Goal: Communication & Community: Ask a question

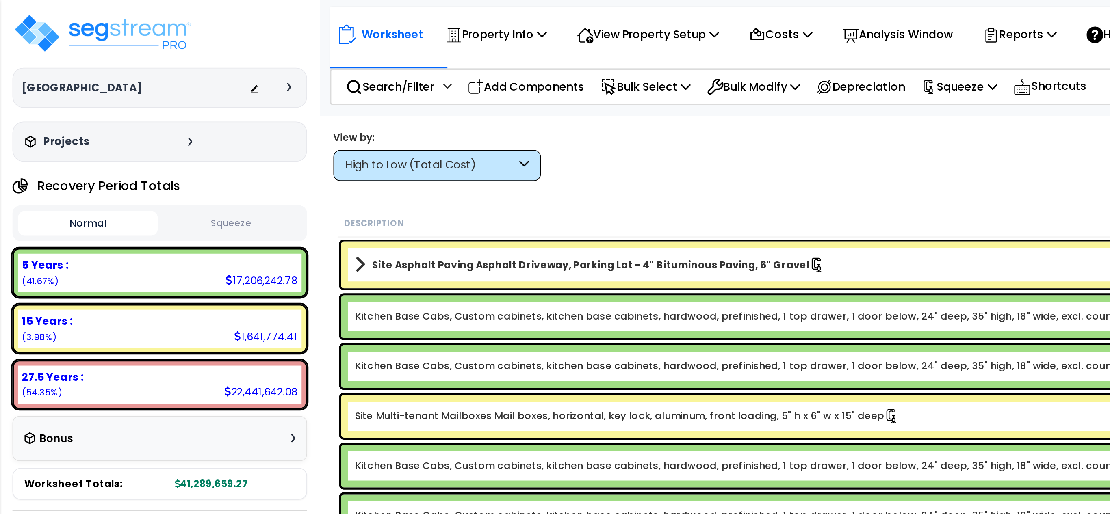
click at [169, 52] on icon at bounding box center [170, 51] width 2 height 5
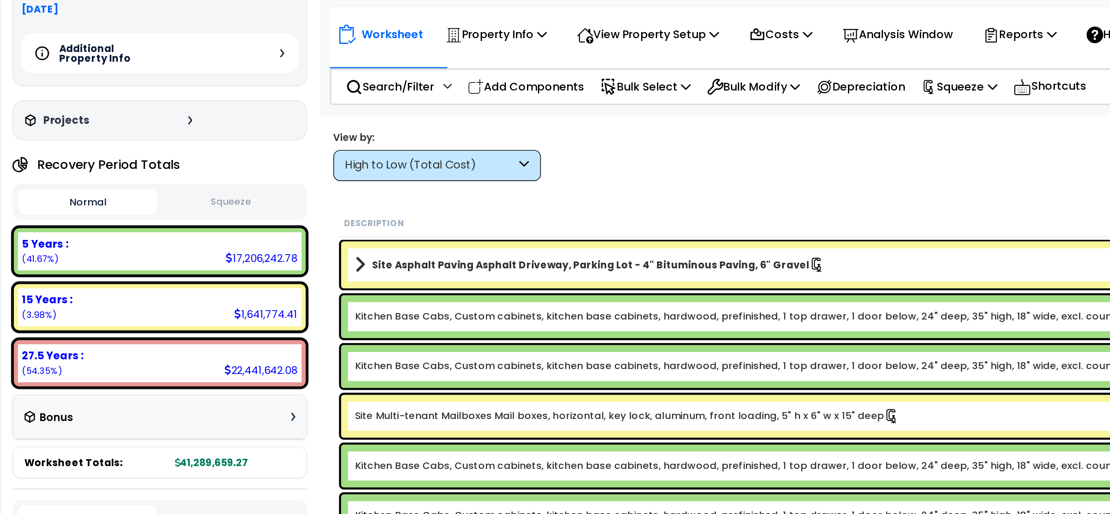
scroll to position [143, 0]
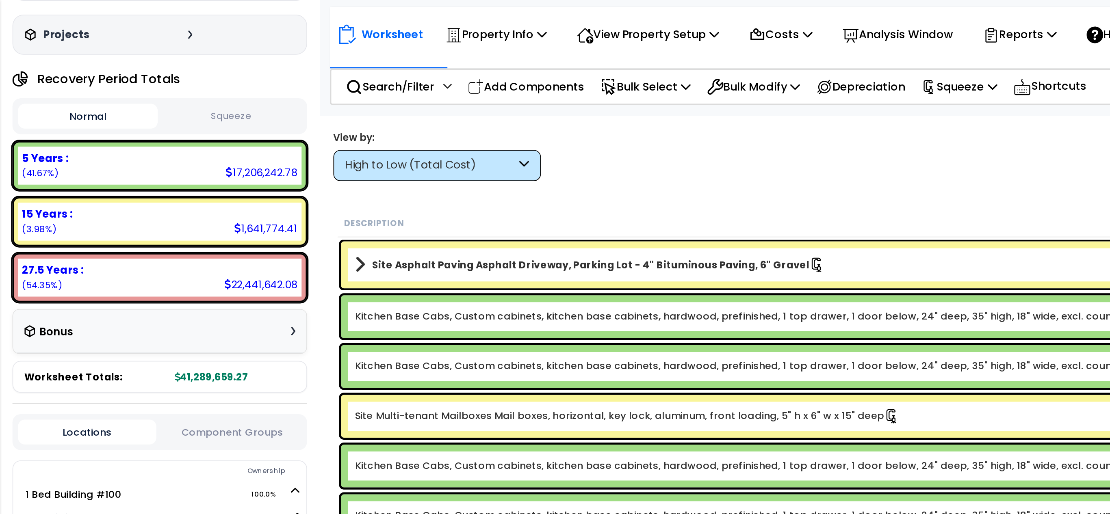
click at [154, 65] on button "Squeeze" at bounding box center [136, 68] width 82 height 14
click at [142, 71] on button "Squeeze" at bounding box center [136, 68] width 82 height 15
click at [46, 66] on button "Normal" at bounding box center [52, 68] width 82 height 14
click at [121, 69] on button "Squeeze" at bounding box center [136, 68] width 82 height 14
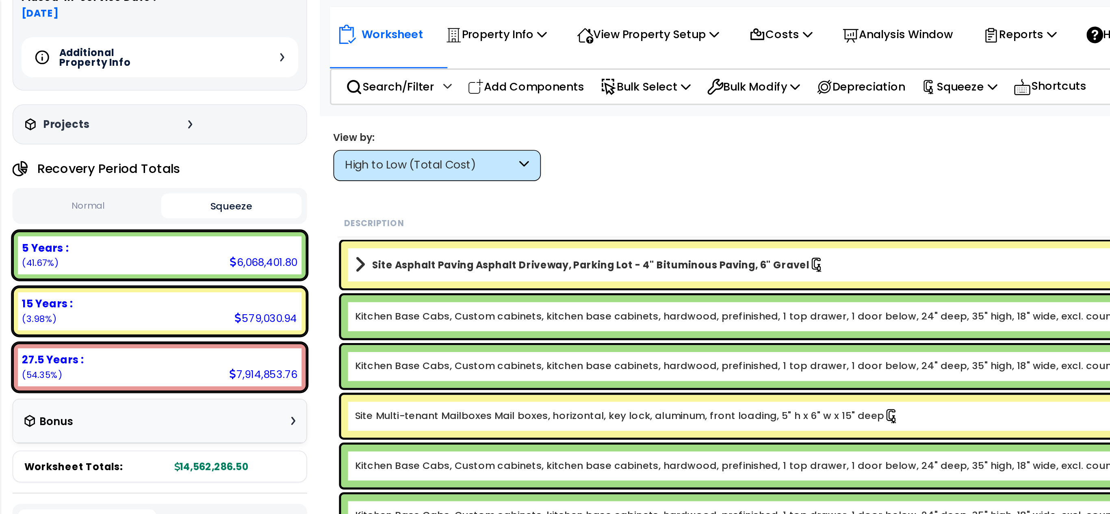
scroll to position [0, 0]
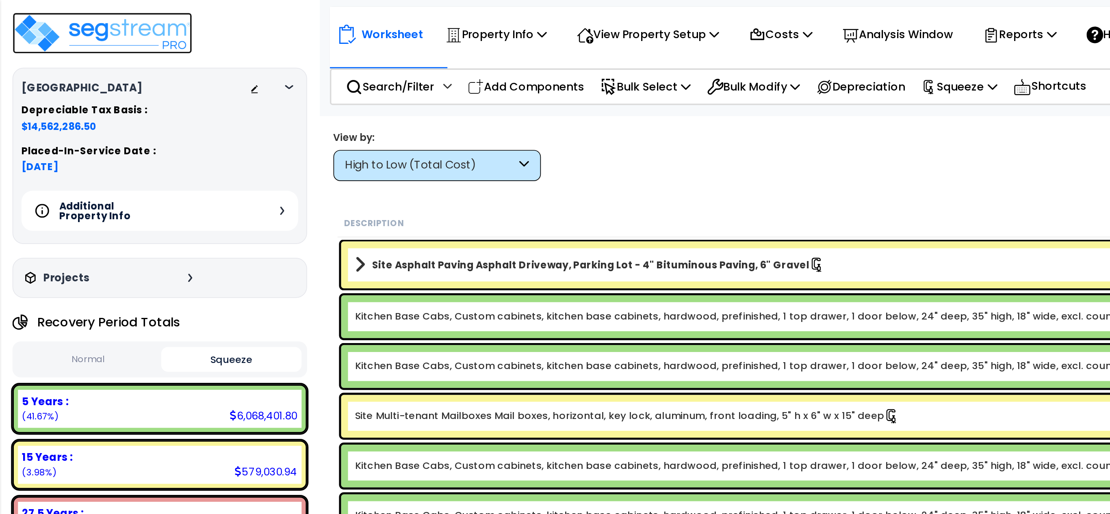
click at [58, 10] on img at bounding box center [60, 19] width 106 height 24
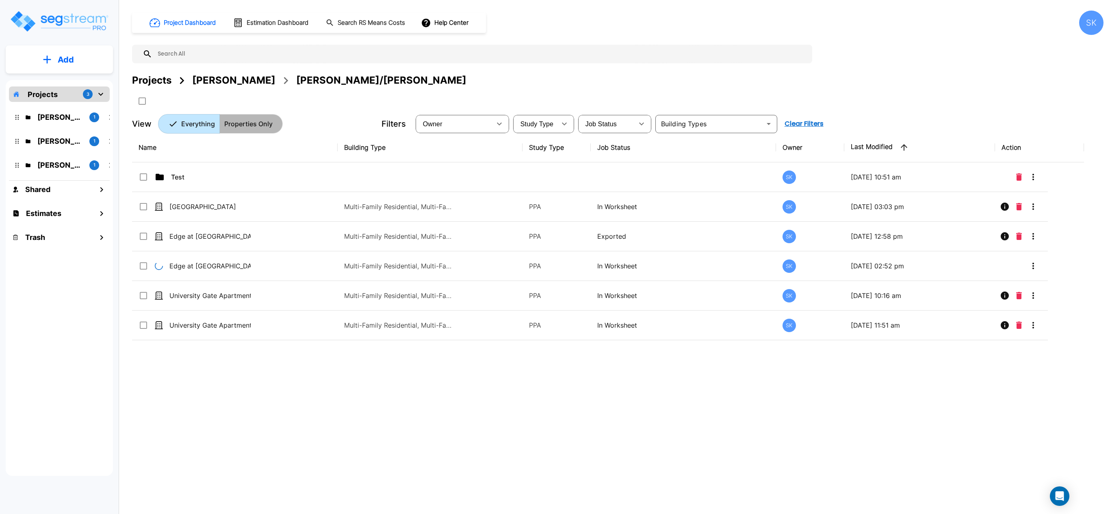
click at [279, 126] on button "Properties Only" at bounding box center [250, 123] width 63 height 19
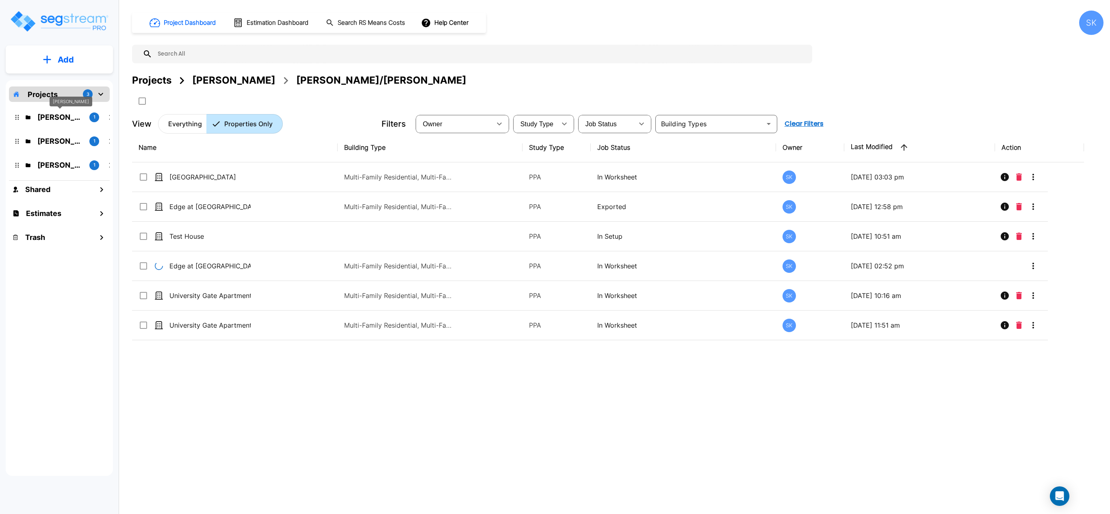
click at [54, 119] on p "Mendy" at bounding box center [59, 117] width 45 height 11
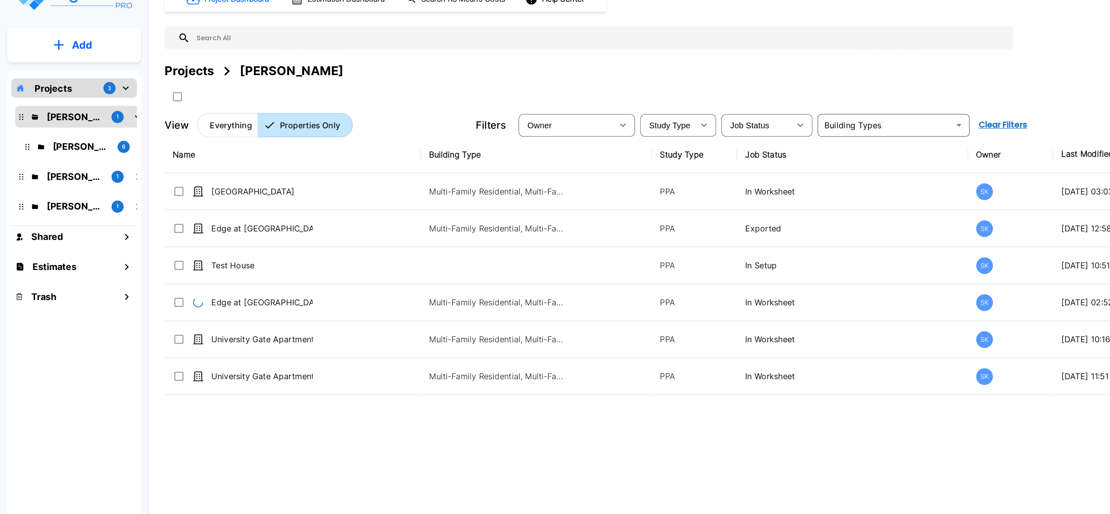
click at [41, 180] on div "Ari B 1" at bounding box center [65, 188] width 106 height 17
click at [49, 167] on p "Wasserman" at bounding box center [59, 165] width 45 height 11
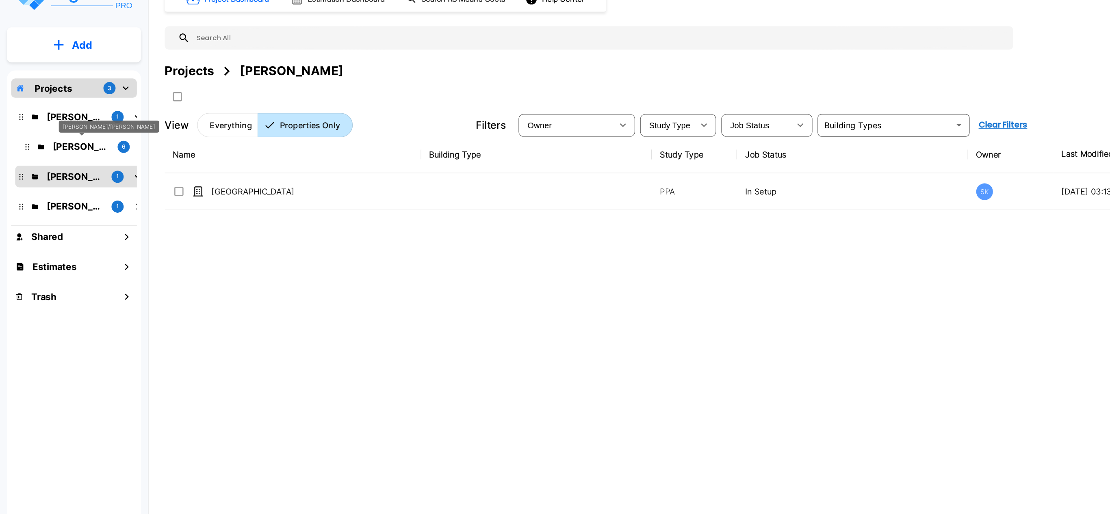
click at [61, 138] on p "Mendy/Marvin" at bounding box center [64, 141] width 45 height 11
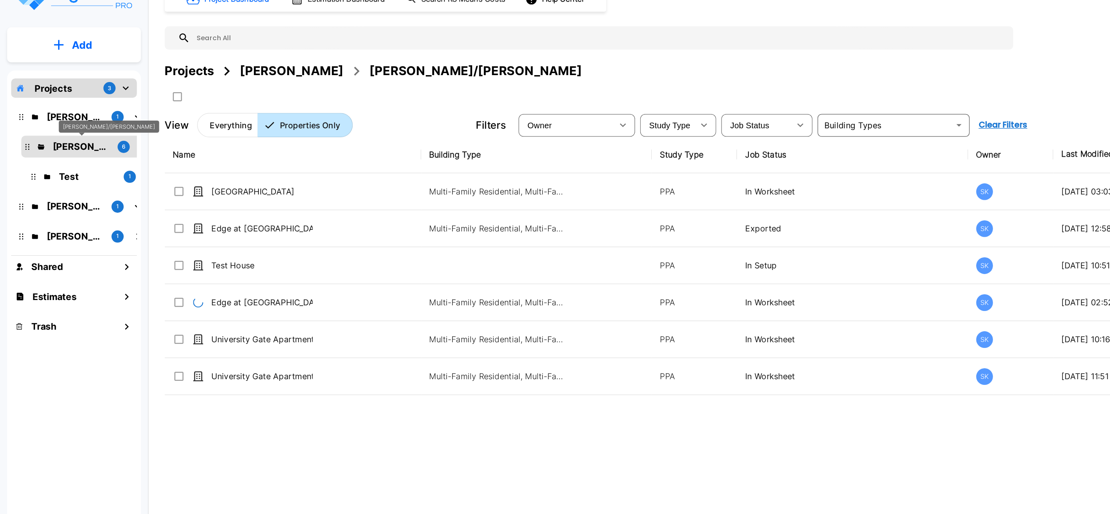
click at [61, 120] on div "Mendy/Marvin" at bounding box center [87, 125] width 80 height 10
click at [51, 116] on p "[PERSON_NAME]" at bounding box center [59, 117] width 45 height 11
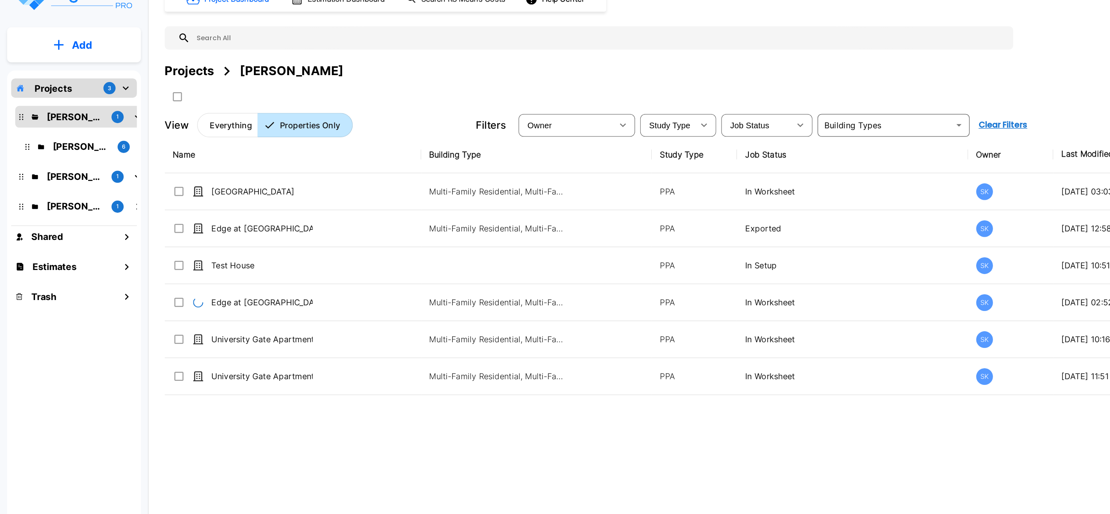
click at [54, 93] on p "Projects" at bounding box center [43, 94] width 30 height 11
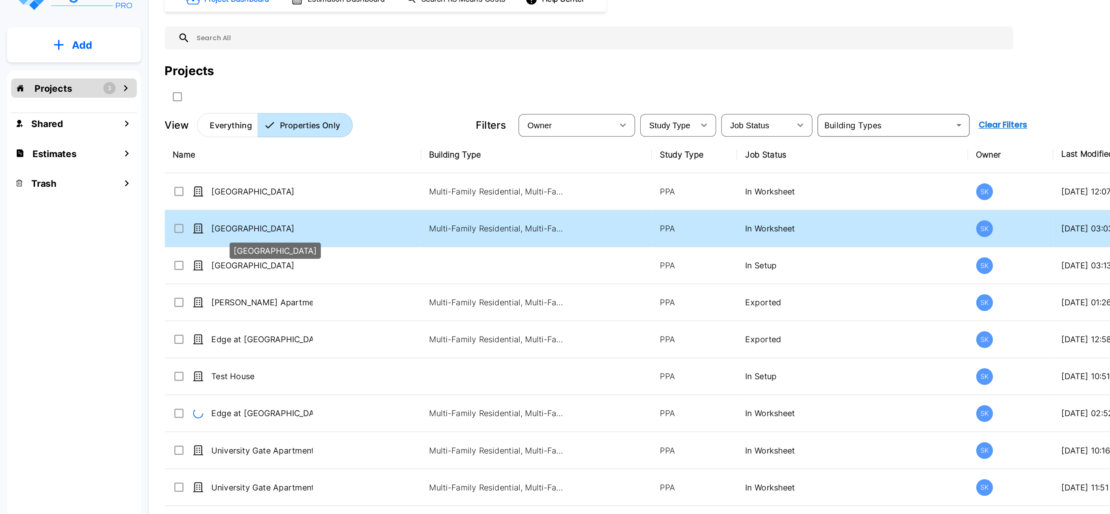
click at [203, 205] on p "[GEOGRAPHIC_DATA]" at bounding box center [209, 207] width 81 height 10
checkbox input "true"
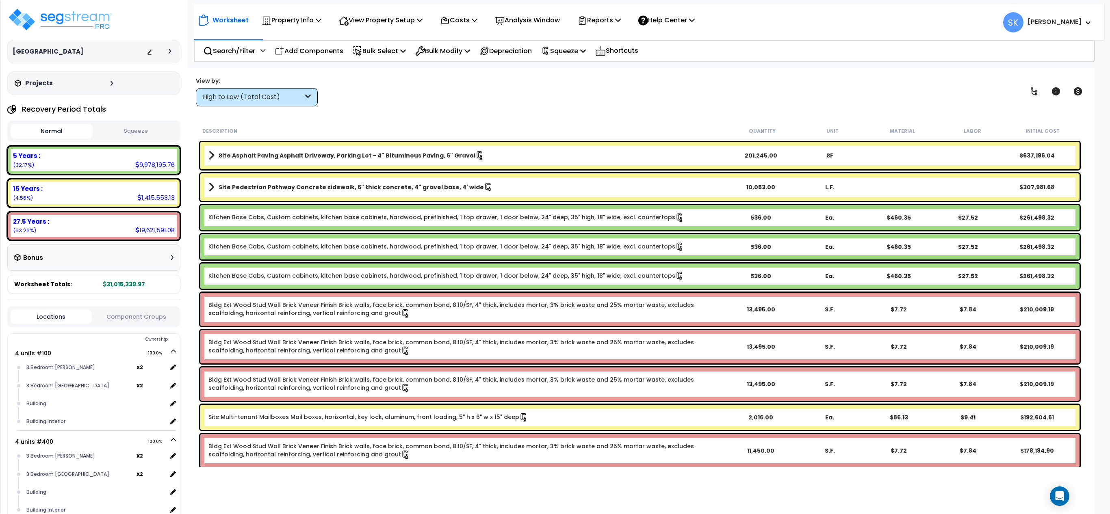
click at [136, 130] on button "Squeeze" at bounding box center [136, 131] width 82 height 14
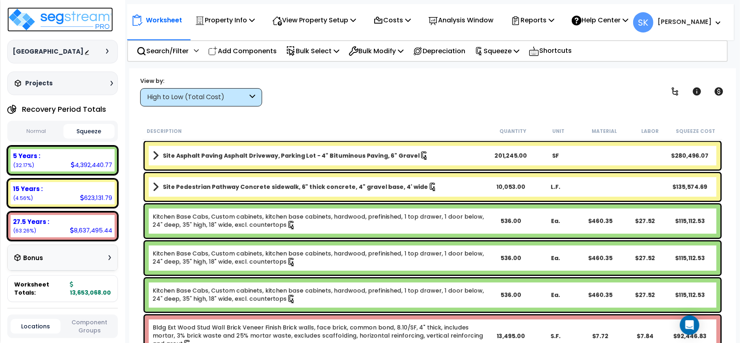
click at [54, 13] on img at bounding box center [60, 19] width 106 height 24
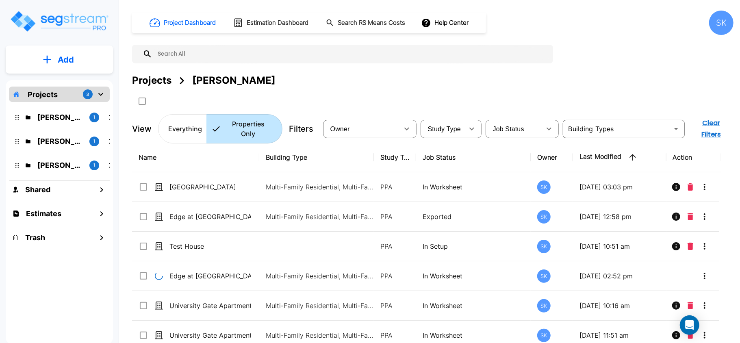
click at [189, 130] on p "Everything" at bounding box center [185, 129] width 34 height 10
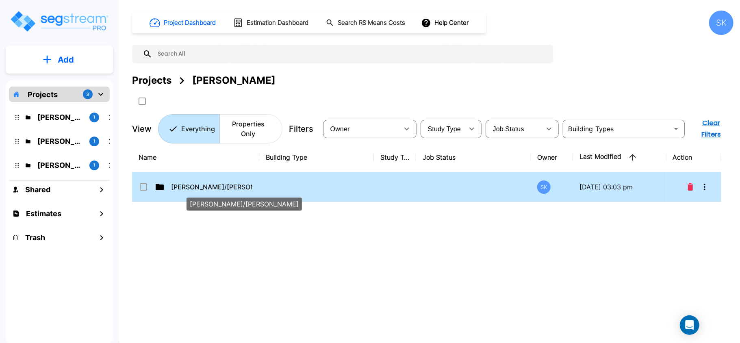
click at [189, 190] on p "Mendy/Marvin" at bounding box center [211, 187] width 81 height 10
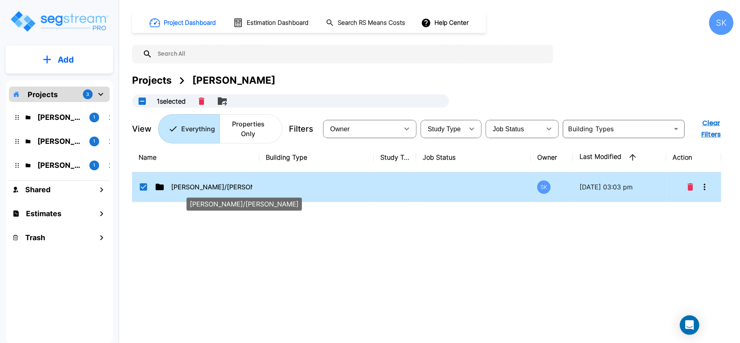
click at [192, 185] on p "Mendy/Marvin" at bounding box center [211, 187] width 81 height 10
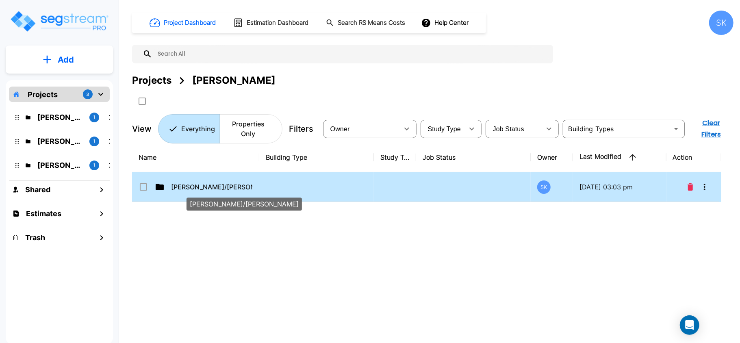
click at [192, 185] on p "Mendy/Marvin" at bounding box center [211, 187] width 81 height 10
checkbox input "true"
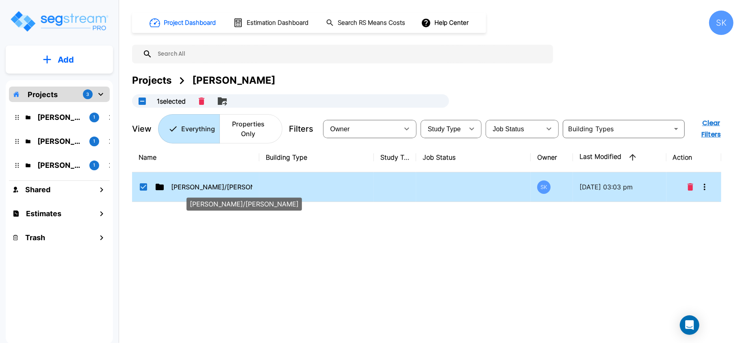
click at [192, 185] on p "Mendy/Marvin" at bounding box center [211, 187] width 81 height 10
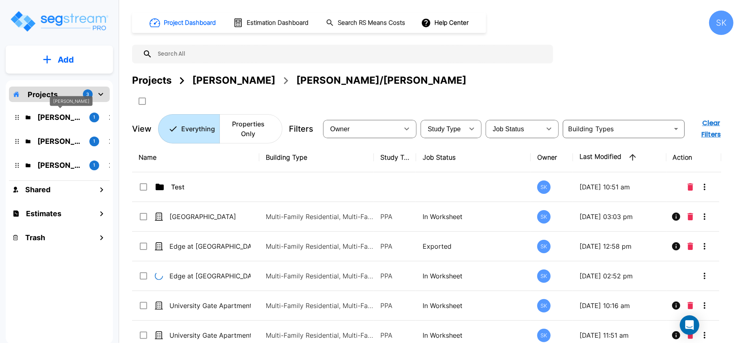
click at [46, 114] on p "Mendy" at bounding box center [59, 117] width 45 height 11
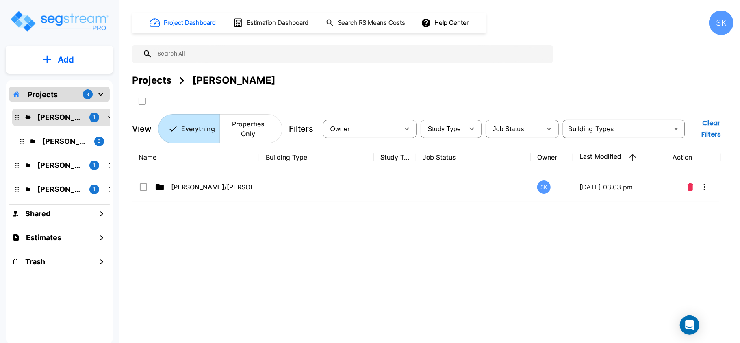
click at [253, 122] on p "Properties Only" at bounding box center [248, 128] width 48 height 19
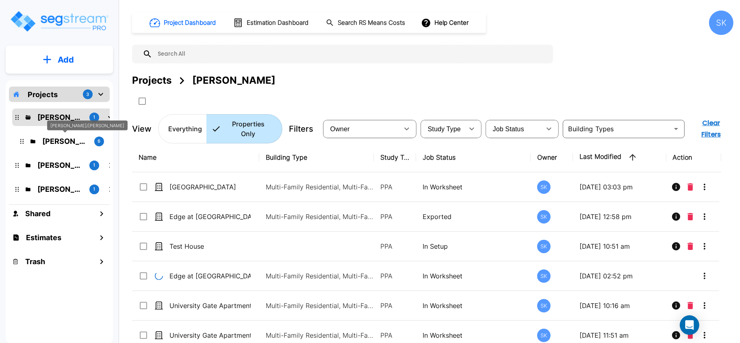
click at [54, 139] on p "Mendy/Marvin" at bounding box center [64, 141] width 45 height 11
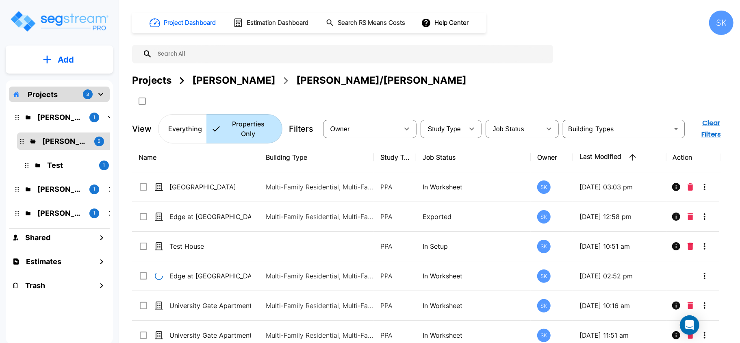
click at [198, 54] on input "text" at bounding box center [350, 54] width 396 height 19
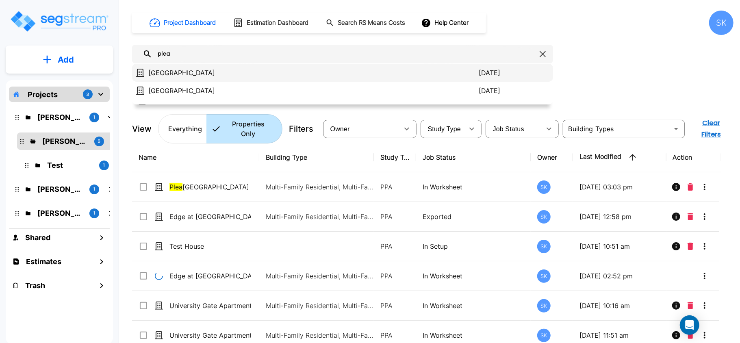
type input "plea"
click at [203, 68] on p "[GEOGRAPHIC_DATA]" at bounding box center [313, 73] width 330 height 10
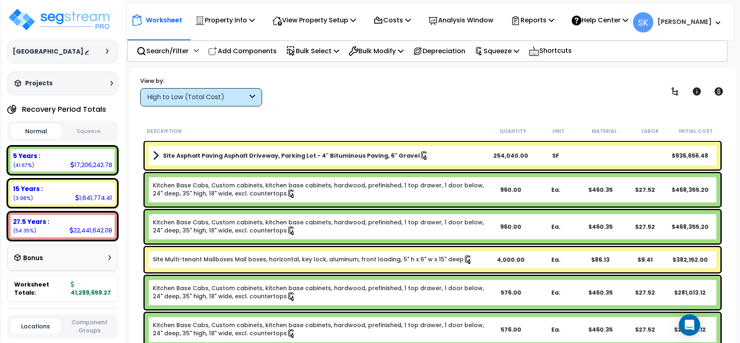
click at [691, 326] on icon "Open Intercom Messenger" at bounding box center [688, 325] width 9 height 11
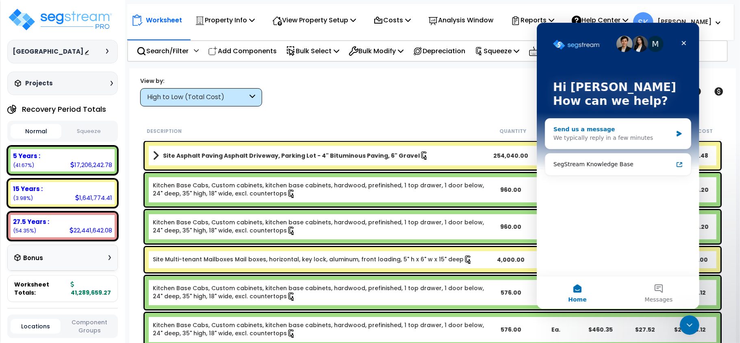
click at [591, 130] on div "Send us a message" at bounding box center [612, 129] width 119 height 9
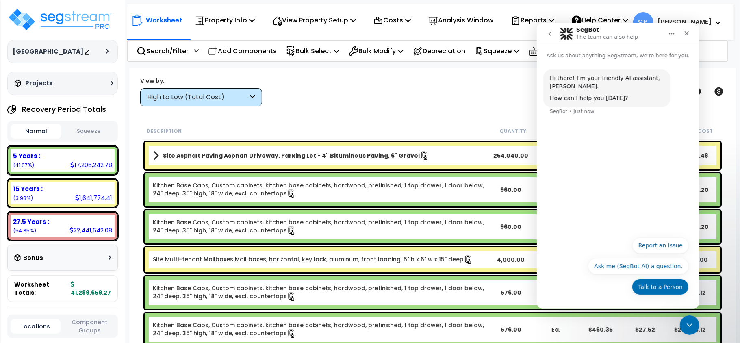
click at [663, 287] on button "Talk to a Person" at bounding box center [659, 286] width 57 height 16
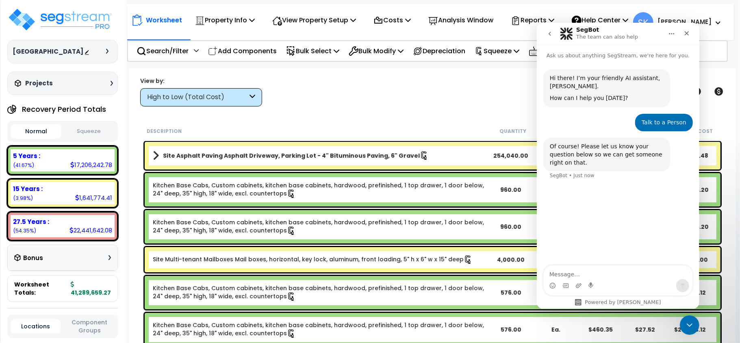
click at [608, 272] on textarea "Message…" at bounding box center [617, 272] width 149 height 14
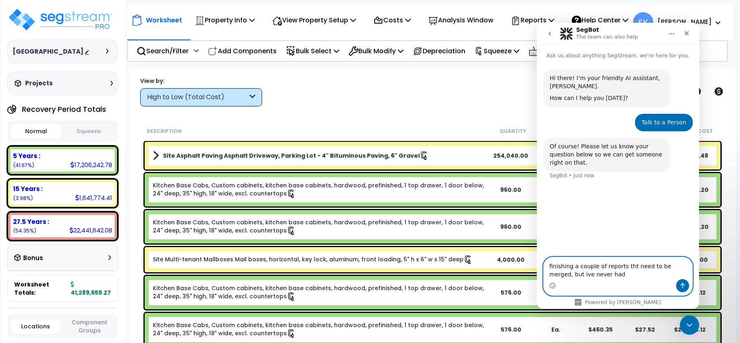
click at [626, 264] on textarea "finishing a couple of reports tht need to be merged, but ive never had" at bounding box center [617, 268] width 149 height 22
click at [563, 271] on textarea "finishing a couple of reports that need to be merged, but ive never had" at bounding box center [617, 268] width 149 height 22
click at [595, 273] on textarea "finishing a couple of reports that need to be merged, but ive never had" at bounding box center [617, 268] width 149 height 22
click at [606, 276] on textarea "finishing a couple of reports that need to be merged, but I've never had" at bounding box center [617, 268] width 149 height 22
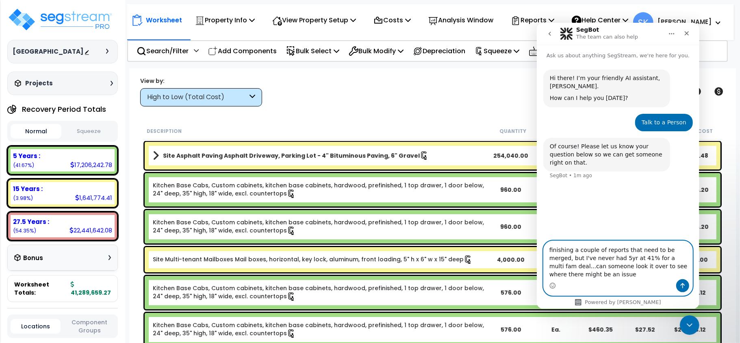
type textarea "finishing a couple of reports that need to be merged, but I've never had 5yr at…"
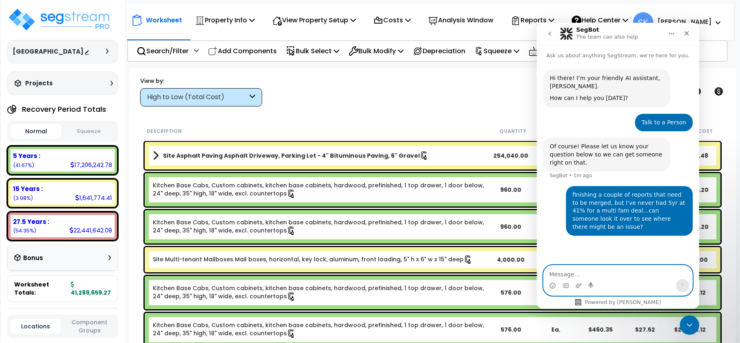
paste textarea "[URL][DOMAIN_NAME]"
type textarea "[URL][DOMAIN_NAME]"
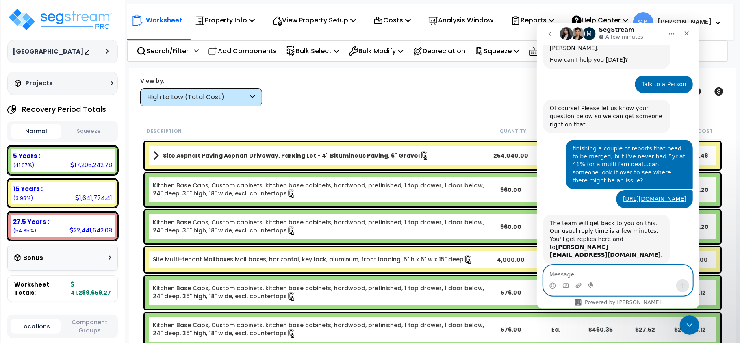
scroll to position [61, 0]
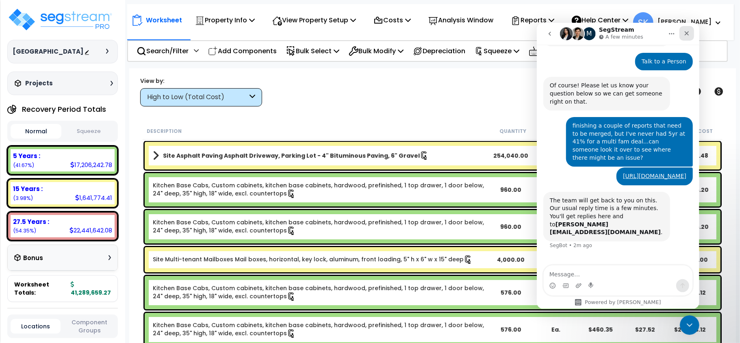
click at [686, 32] on icon "Close" at bounding box center [686, 33] width 4 height 4
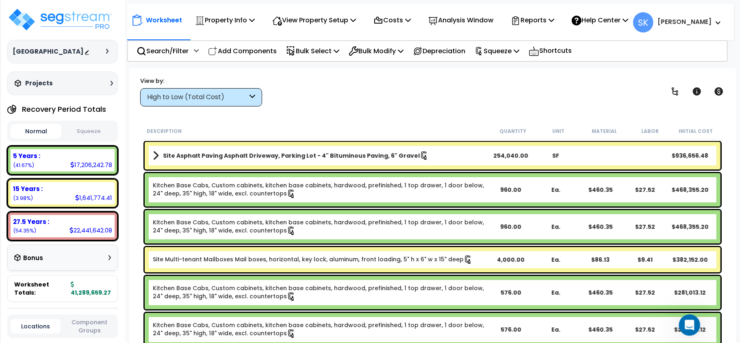
click at [696, 325] on div "Open Intercom Messenger" at bounding box center [688, 323] width 27 height 27
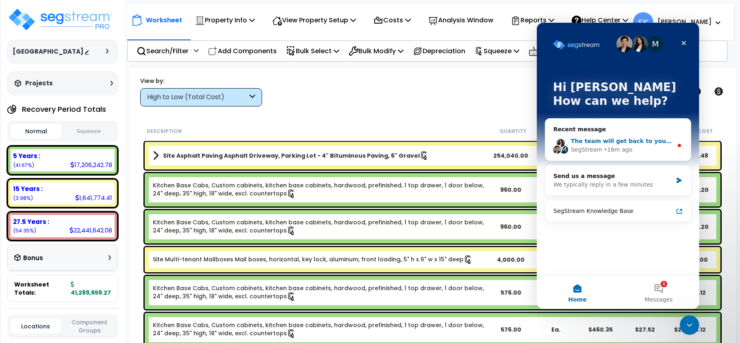
click at [603, 132] on div "M The team will get back to you on this. Our usual reply time is a few minutes.…" at bounding box center [617, 145] width 145 height 30
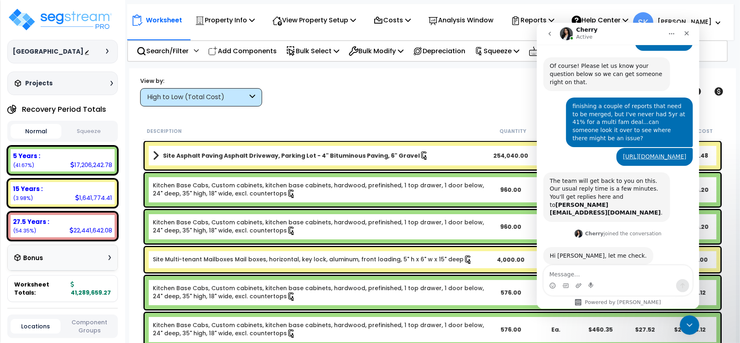
scroll to position [36, 0]
